Goal: Information Seeking & Learning: Check status

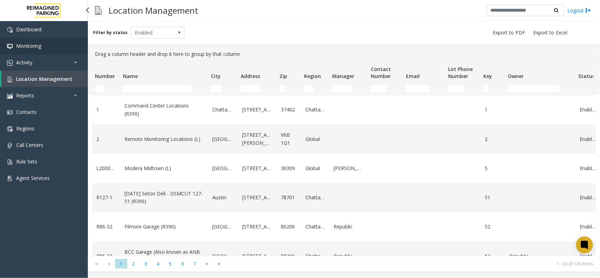
click at [55, 50] on link "Monitoring" at bounding box center [44, 46] width 88 height 17
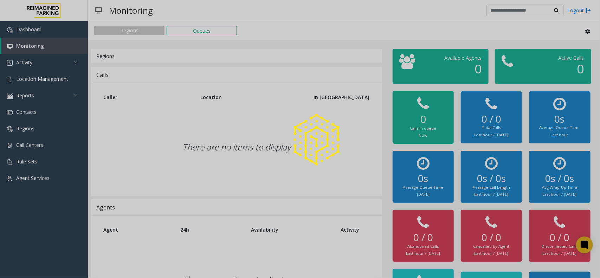
click at [49, 65] on div at bounding box center [300, 139] width 600 height 278
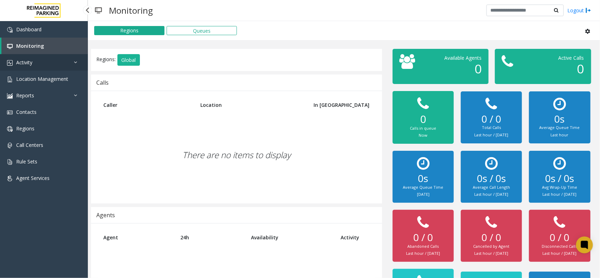
click at [53, 64] on link "Activity" at bounding box center [44, 62] width 88 height 17
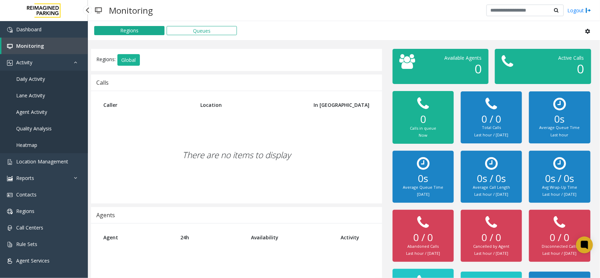
click at [48, 79] on link "Daily Activity" at bounding box center [44, 79] width 88 height 17
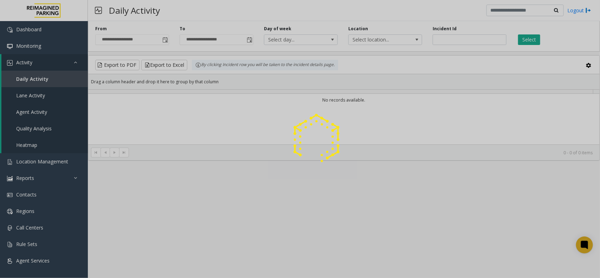
click at [65, 79] on div at bounding box center [300, 139] width 600 height 278
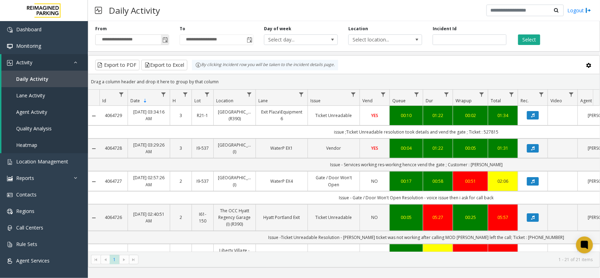
click at [165, 43] on span "Toggle popup" at bounding box center [165, 40] width 6 height 6
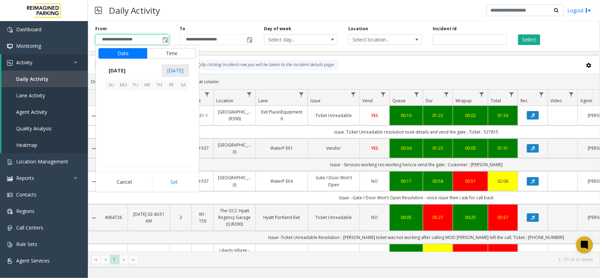
scroll to position [125969, 0]
click at [135, 143] on span "26" at bounding box center [135, 145] width 12 height 12
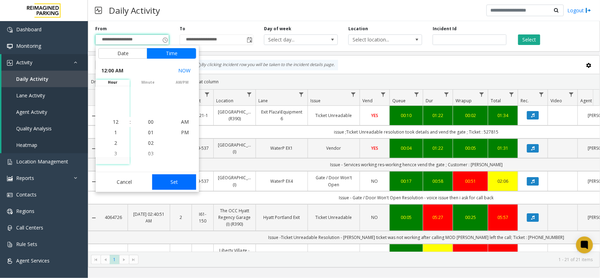
click at [176, 178] on button "Set" at bounding box center [174, 181] width 44 height 15
type input "**********"
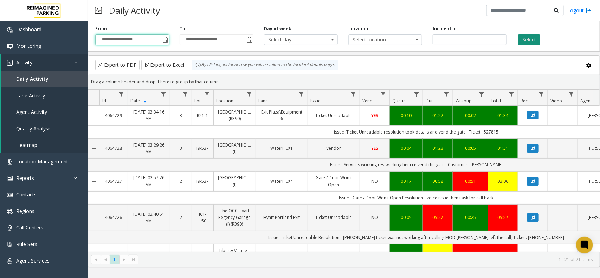
click at [525, 38] on button "Select" at bounding box center [529, 39] width 22 height 11
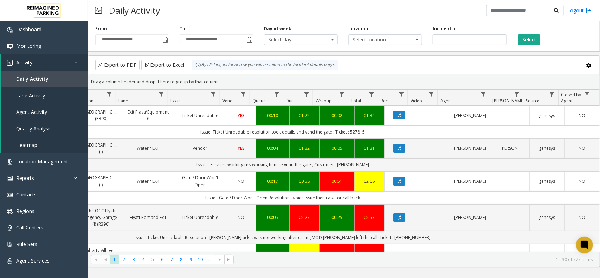
click at [474, 95] on th "Agent" at bounding box center [463, 98] width 52 height 16
click at [480, 94] on span "Data table" at bounding box center [483, 95] width 6 height 6
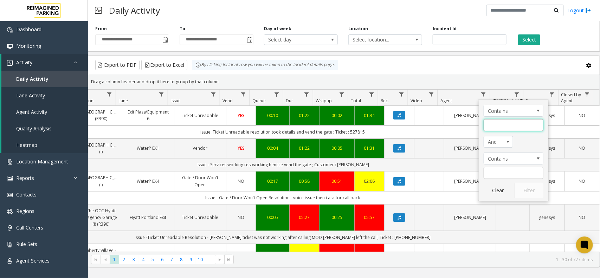
click at [498, 126] on input "Agent Filter" at bounding box center [513, 125] width 60 height 12
type input "******"
click button "Filter" at bounding box center [528, 190] width 29 height 15
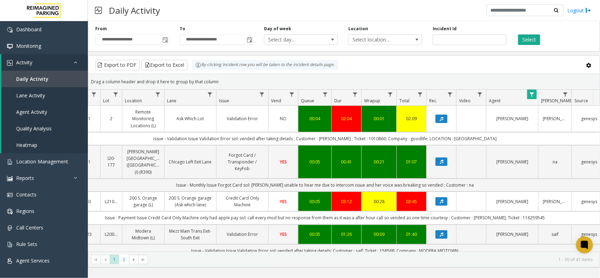
scroll to position [0, 90]
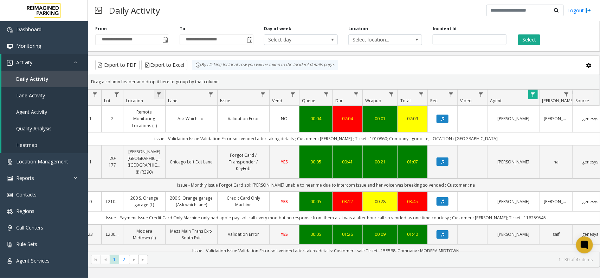
click at [160, 95] on span "Data table" at bounding box center [159, 95] width 6 height 6
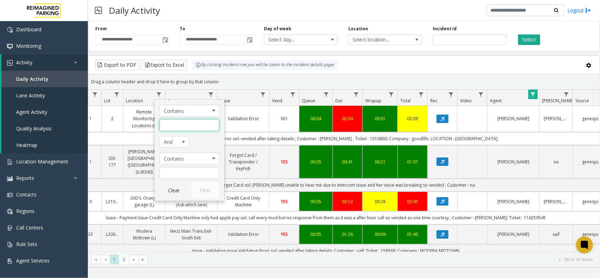
click at [197, 125] on input "Location Filter" at bounding box center [190, 125] width 60 height 12
type input "****"
click button "Filter" at bounding box center [204, 190] width 29 height 15
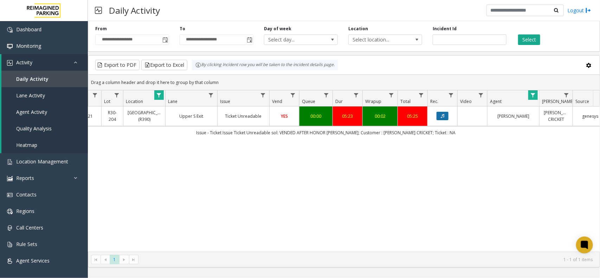
click at [446, 118] on button "Data table" at bounding box center [442, 116] width 12 height 8
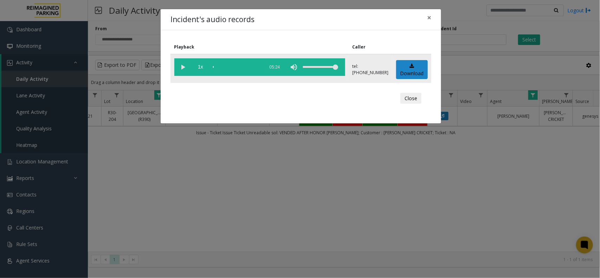
click at [185, 65] on vg-play-pause at bounding box center [183, 67] width 18 height 18
click at [218, 65] on div "scrub bar" at bounding box center [237, 67] width 48 height 18
click at [228, 64] on div "scrub bar" at bounding box center [237, 67] width 48 height 18
click at [231, 66] on div "scrub bar" at bounding box center [237, 67] width 48 height 18
click at [226, 66] on div "scrub bar" at bounding box center [237, 67] width 48 height 18
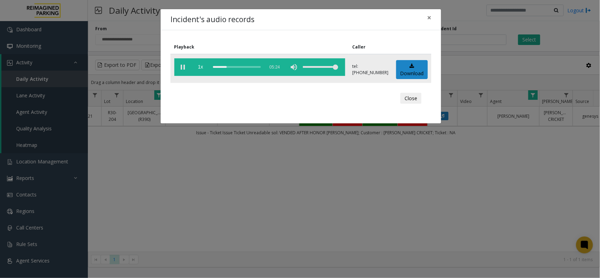
click at [183, 67] on vg-play-pause at bounding box center [183, 67] width 18 height 18
click at [226, 66] on div "scrub bar" at bounding box center [237, 67] width 48 height 18
click at [185, 66] on vg-play-pause at bounding box center [183, 67] width 18 height 18
click at [430, 18] on span "×" at bounding box center [429, 18] width 4 height 10
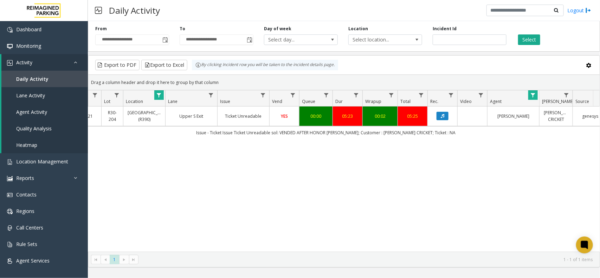
click at [340, 79] on div "Drag a column header and drop it here to group by that column" at bounding box center [343, 82] width 511 height 12
click at [60, 76] on link "Daily Activity" at bounding box center [44, 79] width 86 height 17
click at [42, 66] on link "Activity" at bounding box center [44, 62] width 86 height 17
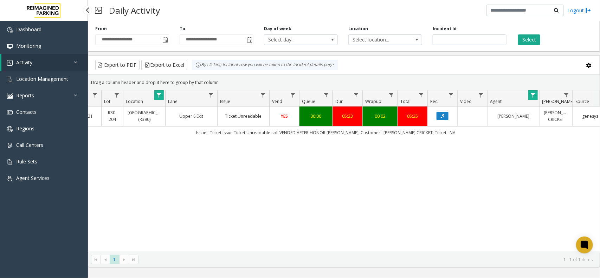
click at [42, 66] on link "Activity" at bounding box center [44, 62] width 86 height 17
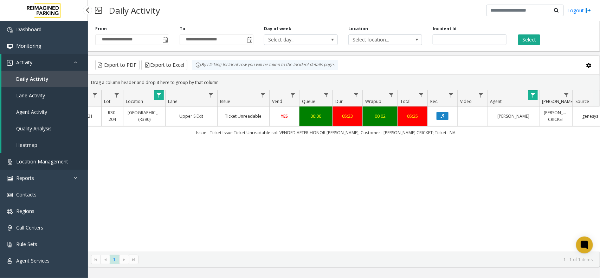
click at [60, 164] on span "Location Management" at bounding box center [42, 161] width 52 height 7
